Goal: Book appointment/travel/reservation

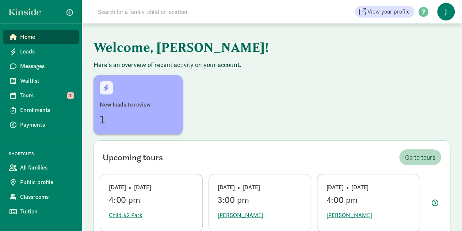
scroll to position [37, 0]
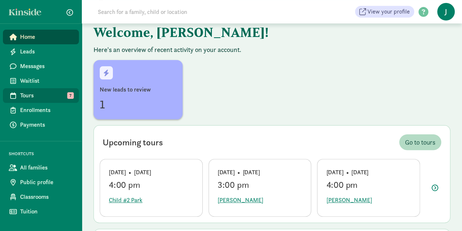
click at [46, 94] on span "Tours" at bounding box center [46, 95] width 53 height 9
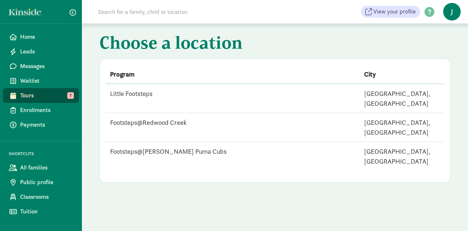
click at [165, 113] on td "Footsteps@Redwood Creek" at bounding box center [233, 127] width 254 height 29
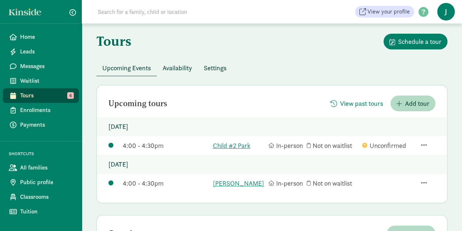
scroll to position [37, 0]
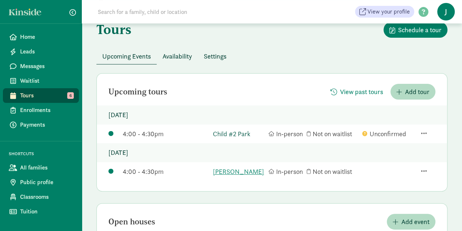
click at [231, 139] on link "Child #2 Park" at bounding box center [239, 134] width 52 height 10
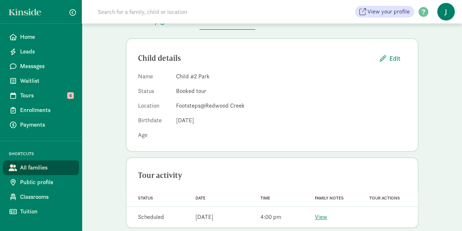
scroll to position [69, 0]
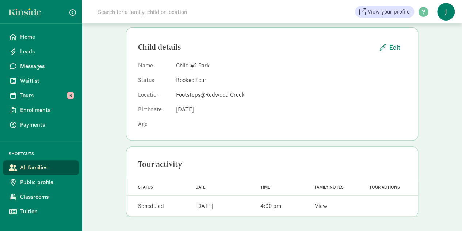
click at [319, 206] on link "View" at bounding box center [321, 206] width 12 height 8
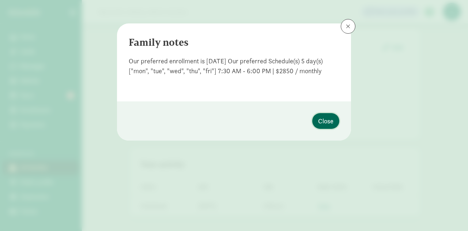
click at [323, 123] on span "Close" at bounding box center [325, 121] width 15 height 10
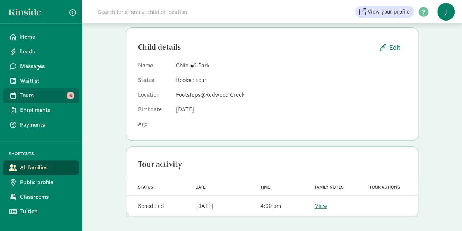
click at [57, 93] on span "Tours" at bounding box center [46, 95] width 53 height 9
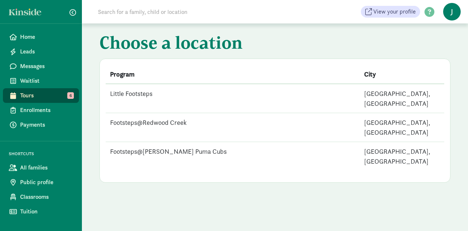
click at [456, 14] on span "J" at bounding box center [452, 12] width 18 height 18
click at [156, 113] on td "Footsteps@Redwood Creek" at bounding box center [233, 127] width 254 height 29
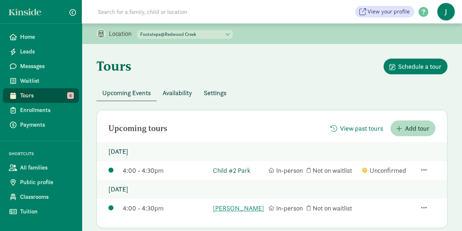
click at [245, 174] on link "Child #2 Park" at bounding box center [239, 170] width 52 height 10
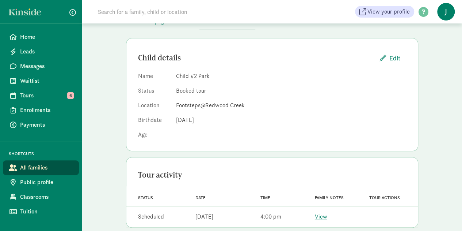
scroll to position [69, 0]
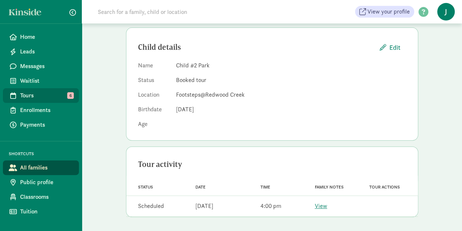
click at [27, 91] on span "Tours" at bounding box center [46, 95] width 53 height 9
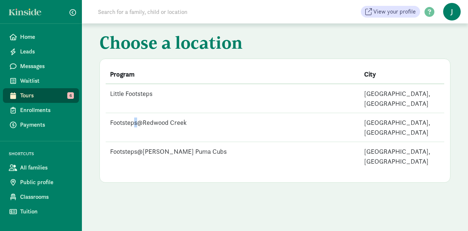
click at [137, 115] on td "Footsteps@Redwood Creek" at bounding box center [233, 127] width 254 height 29
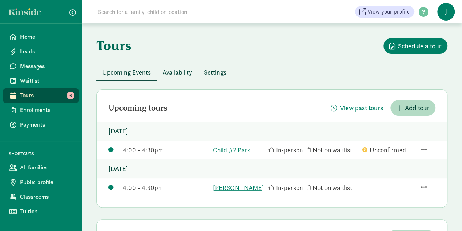
scroll to position [37, 0]
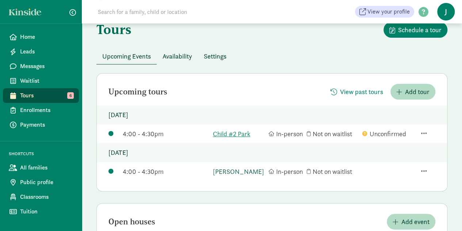
click at [233, 176] on link "[PERSON_NAME]" at bounding box center [239, 171] width 52 height 10
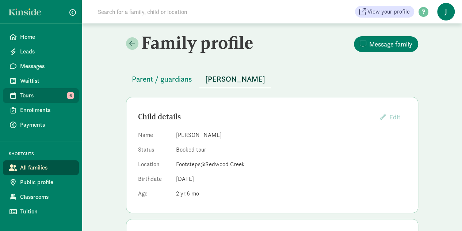
click at [45, 94] on span "Tours" at bounding box center [46, 95] width 53 height 9
